Goal: Find specific page/section: Find specific page/section

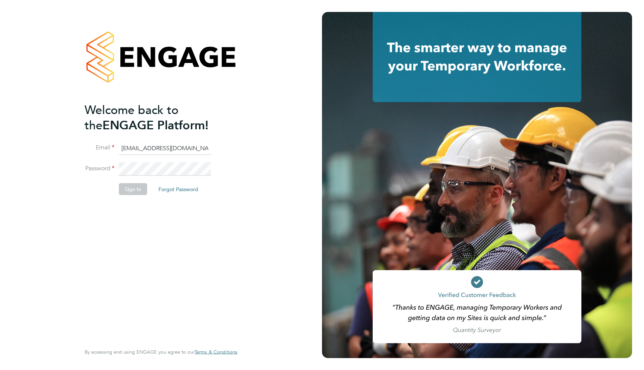
type input "support@engagelabs.io"
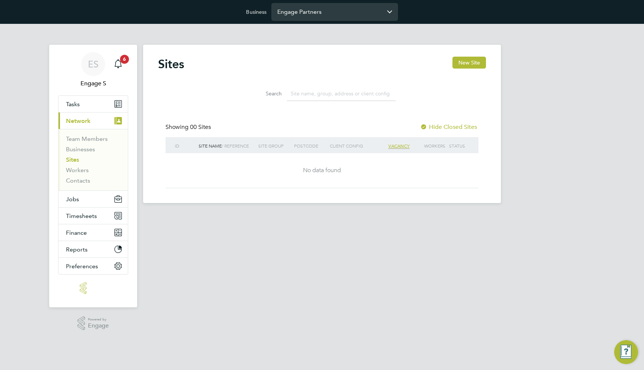
click at [323, 17] on input "Engage Partners" at bounding box center [334, 12] width 127 height 18
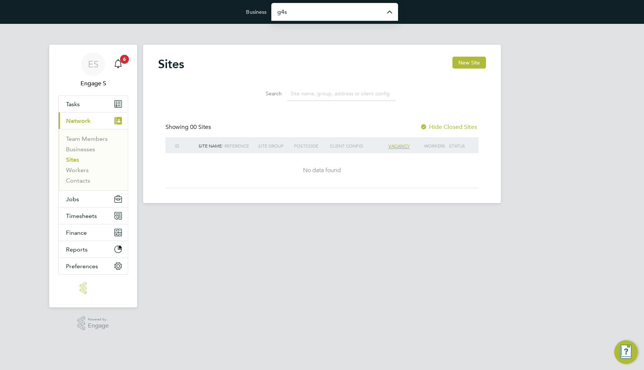
type input "G4S Facilities Management (Uk) Limited"
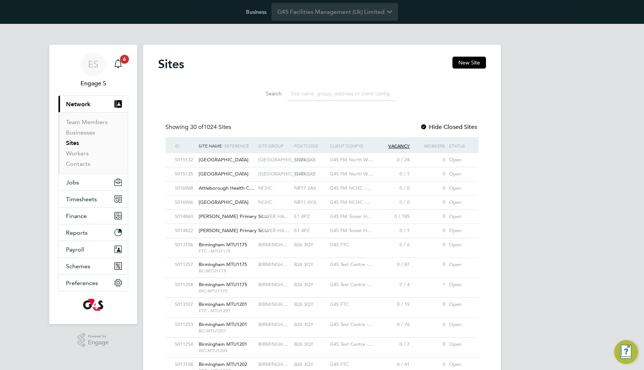
click at [317, 162] on div "SN15 3XB" at bounding box center [310, 160] width 36 height 14
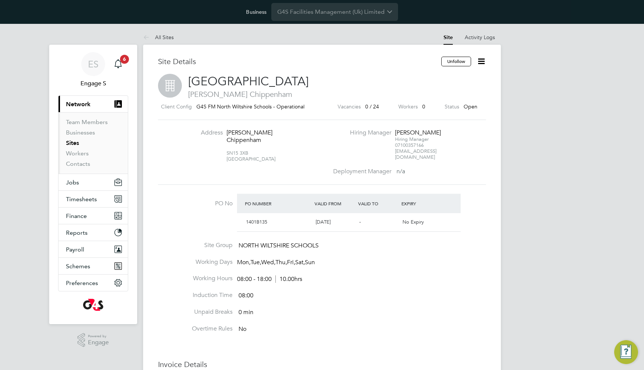
scroll to position [12, 70]
click at [432, 219] on div "No Expiry" at bounding box center [422, 222] width 44 height 12
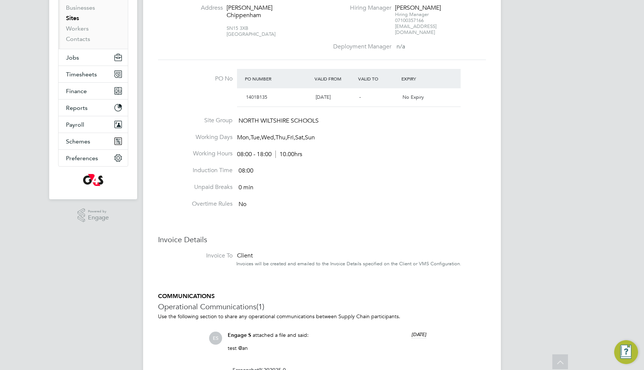
scroll to position [105, 0]
